Goal: Task Accomplishment & Management: Use online tool/utility

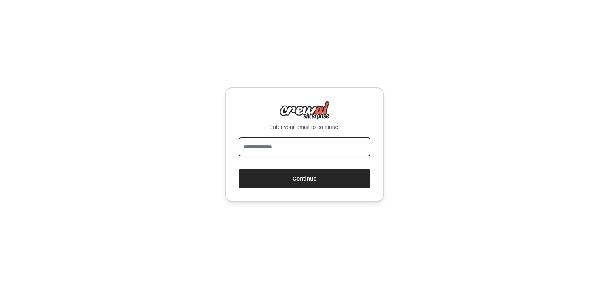
click at [286, 148] on input "email" at bounding box center [305, 147] width 132 height 19
type input "**********"
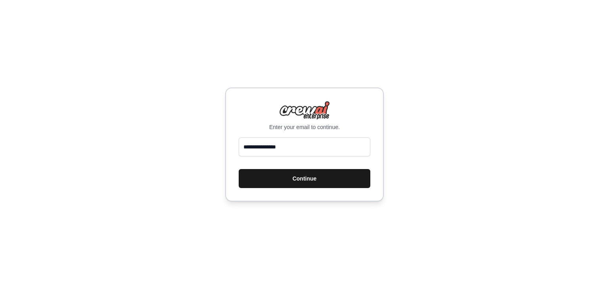
click at [308, 187] on button "Continue" at bounding box center [305, 178] width 132 height 19
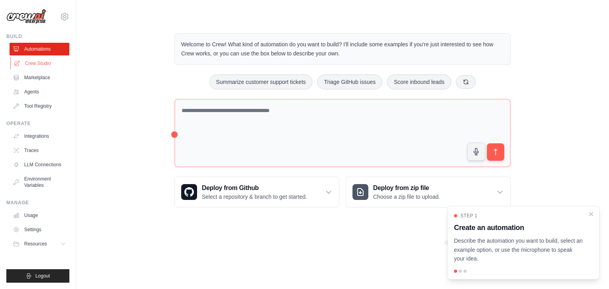
click at [47, 70] on link "Crew Studio" at bounding box center [40, 63] width 60 height 13
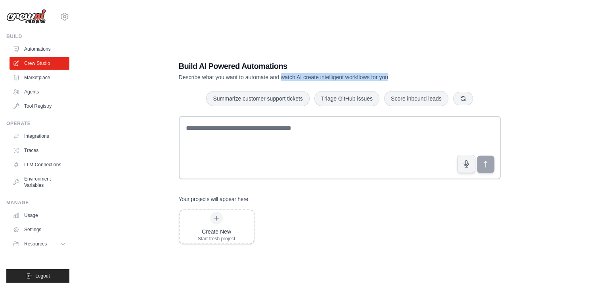
drag, startPoint x: 328, startPoint y: 51, endPoint x: 484, endPoint y: 50, distance: 156.3
click at [445, 73] on p "Describe what you want to automate and watch AI create intelligent workflows fo…" at bounding box center [312, 77] width 266 height 8
click at [59, 143] on link "Integrations" at bounding box center [40, 136] width 60 height 13
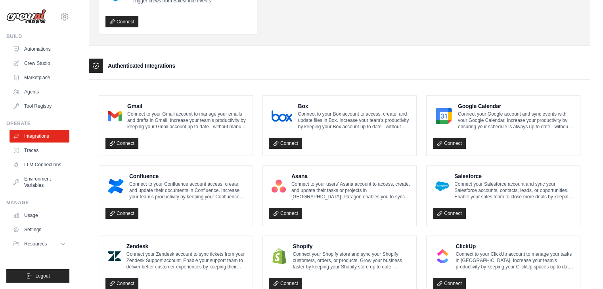
scroll to position [198, 0]
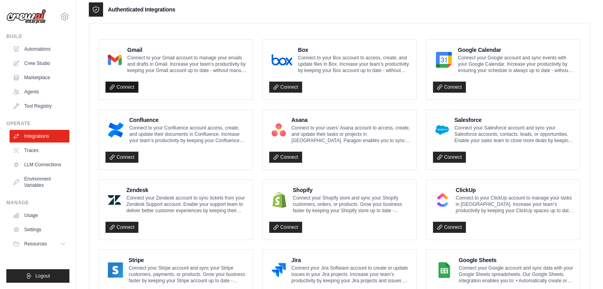
click at [138, 93] on link "Connect" at bounding box center [121, 87] width 33 height 11
click at [464, 93] on link "Connect" at bounding box center [449, 87] width 33 height 11
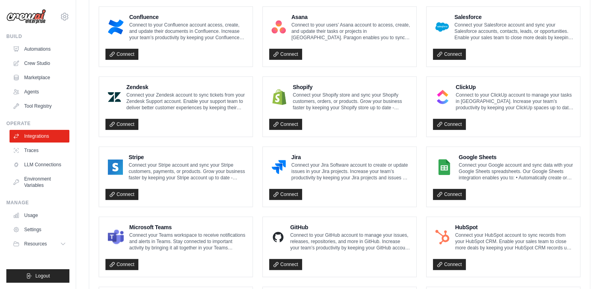
scroll to position [278, 0]
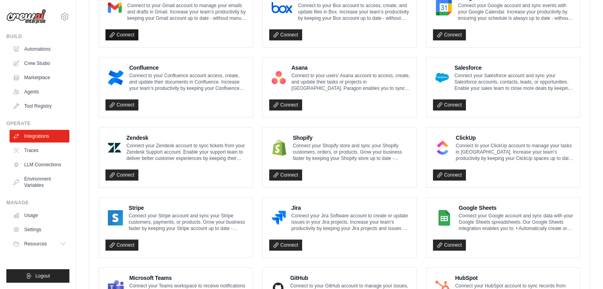
click at [138, 40] on link "Connect" at bounding box center [121, 34] width 33 height 11
drag, startPoint x: 218, startPoint y: 207, endPoint x: 222, endPoint y: 205, distance: 4.4
click at [220, 117] on div "Confluence Connect to your Confluence account access, create, and update their …" at bounding box center [175, 88] width 153 height 60
click at [466, 40] on link "Connect" at bounding box center [449, 34] width 33 height 11
